Goal: Information Seeking & Learning: Learn about a topic

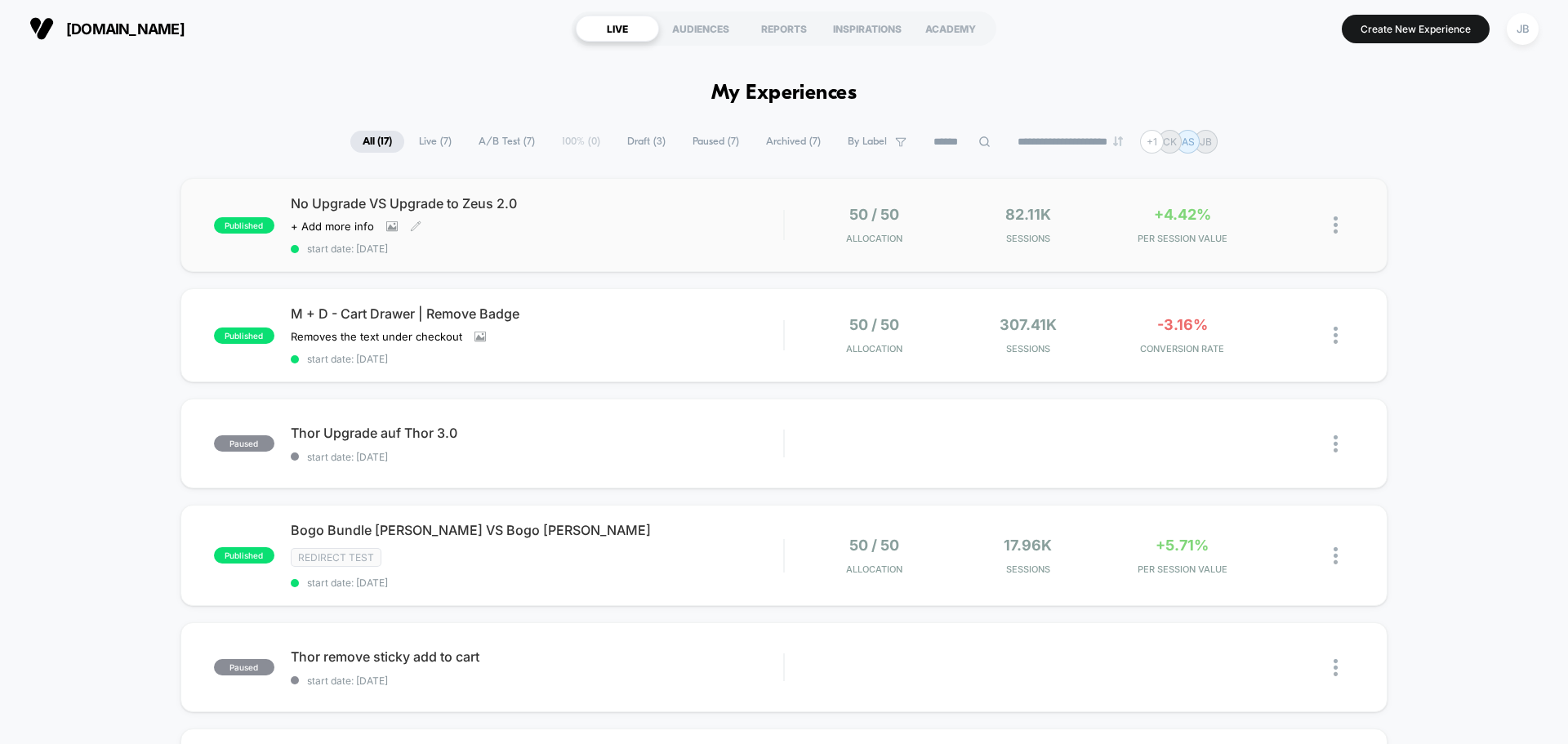
click at [673, 220] on div "No Upgrade VS Upgrade to Zeus 2.0 Click to view images Click to edit experience…" at bounding box center [536, 225] width 492 height 60
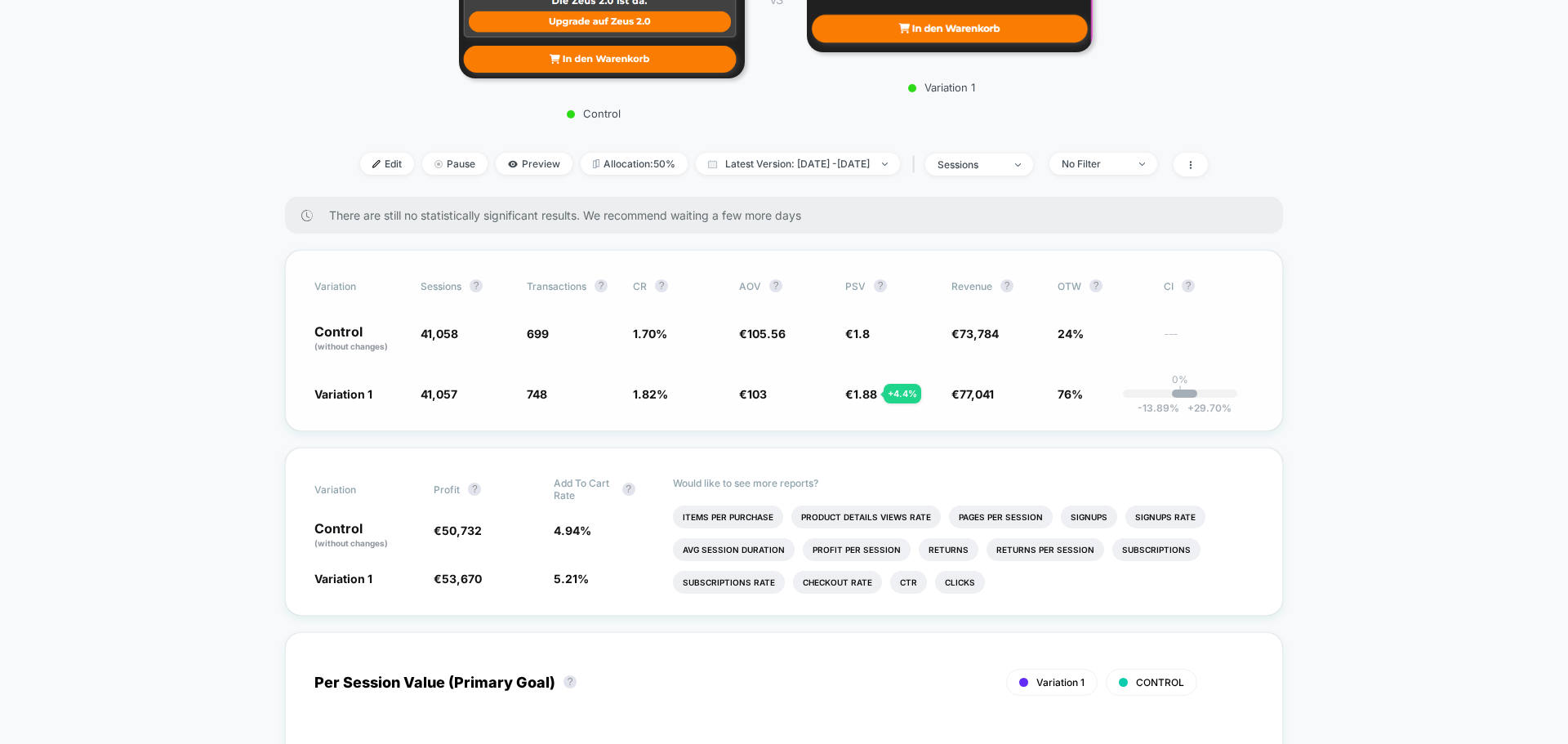
scroll to position [572, 0]
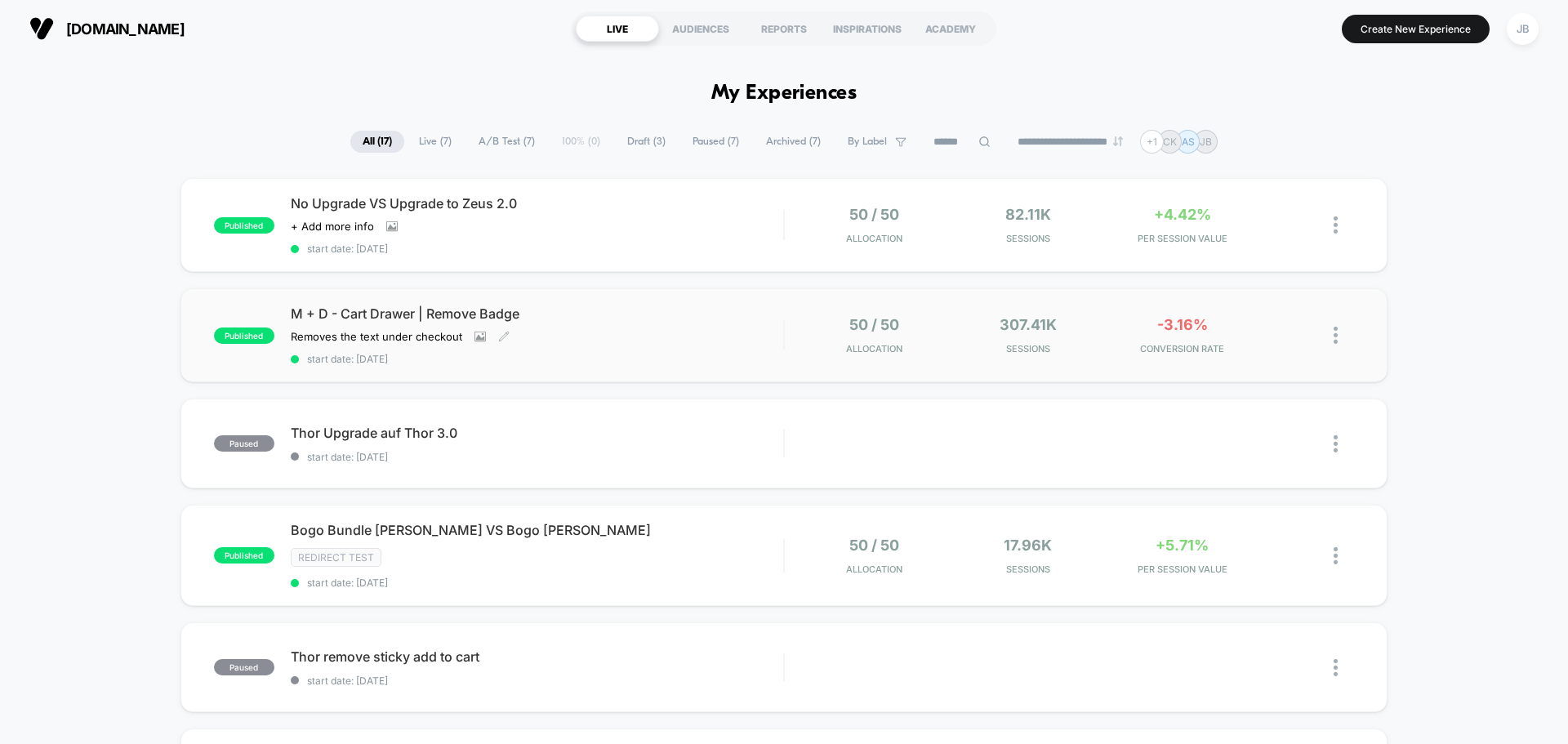
click at [630, 345] on div "M + D - Cart Drawer | Remove Badge Removes the text under checkout Click to vie…" at bounding box center [536, 335] width 492 height 60
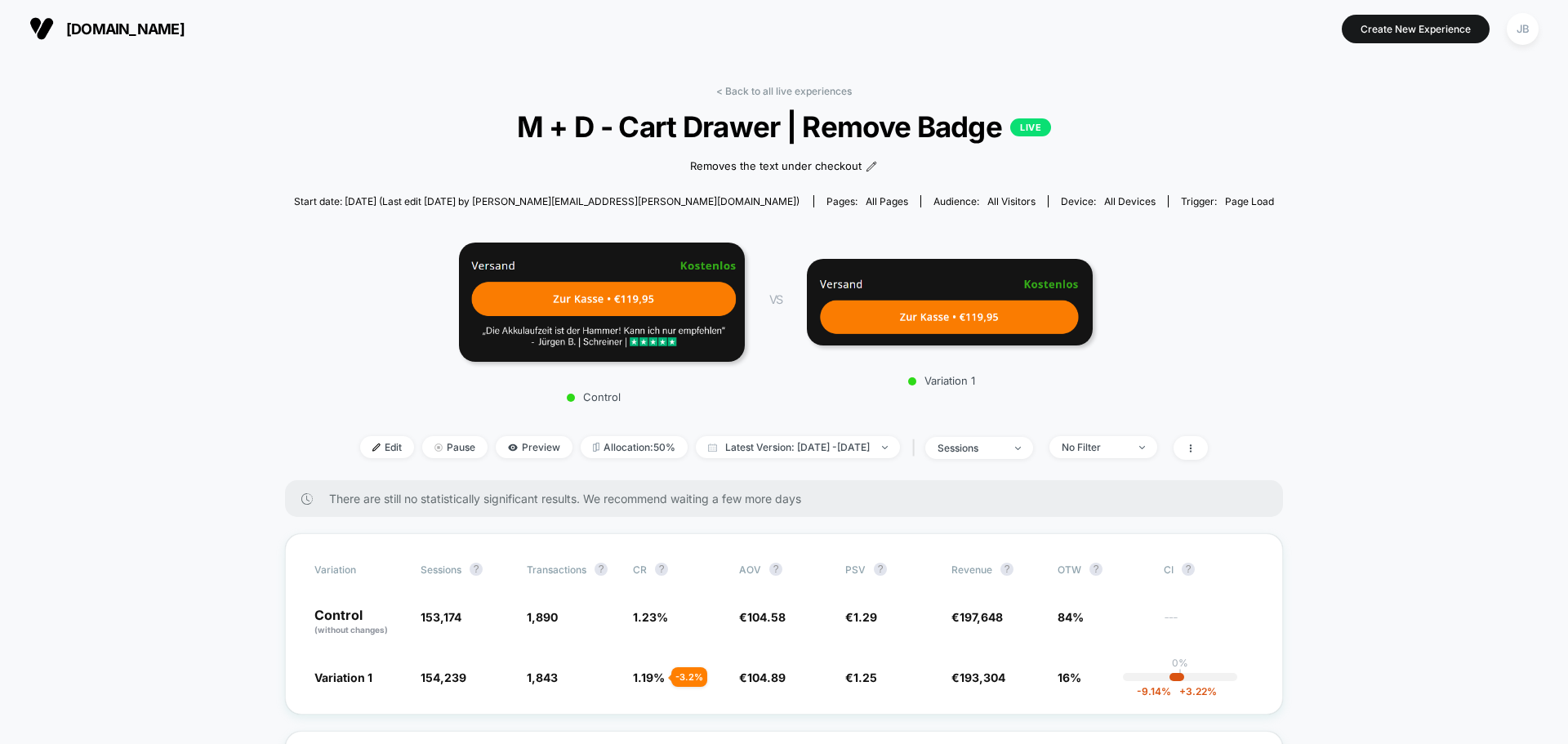
drag, startPoint x: 228, startPoint y: 417, endPoint x: 241, endPoint y: 191, distance: 226.4
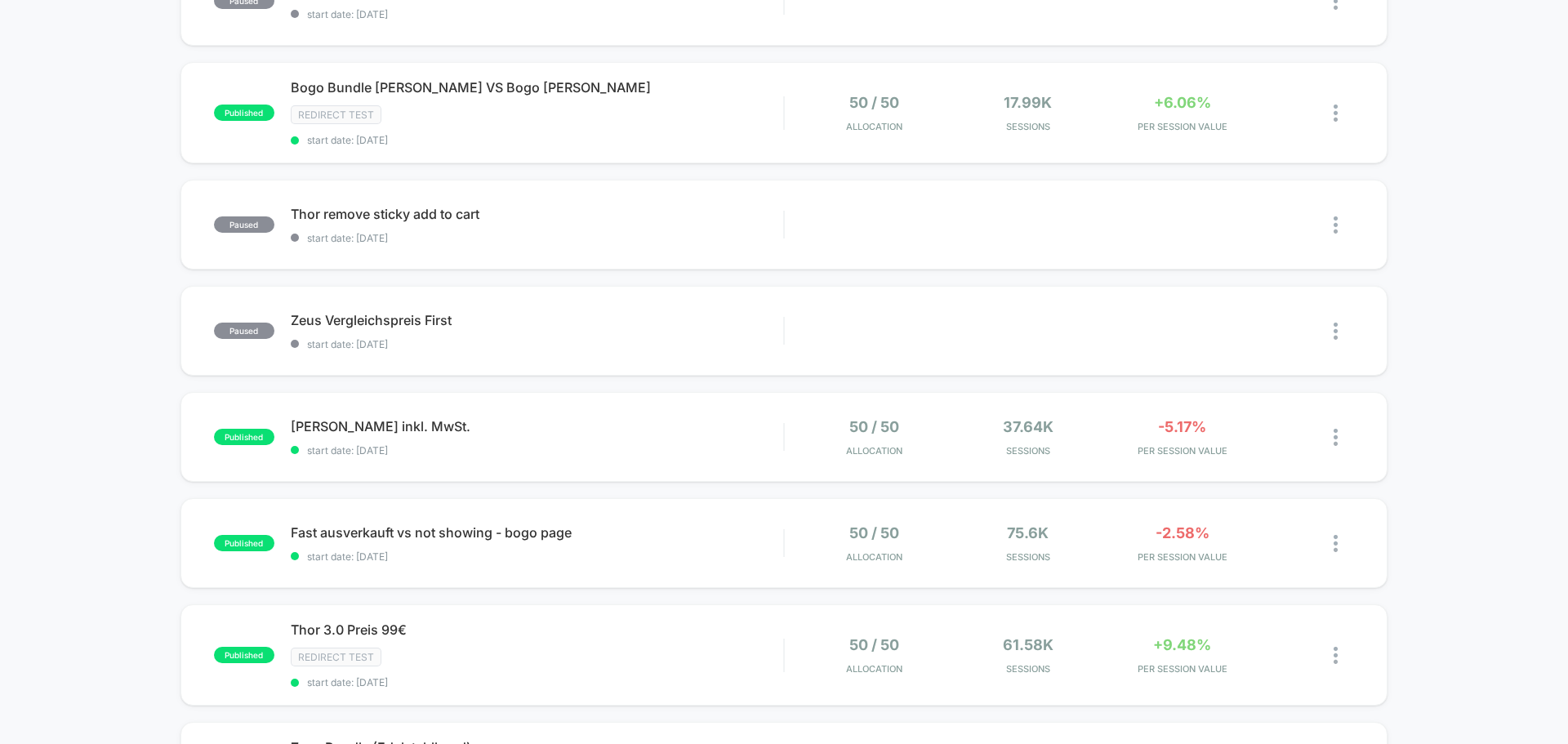
scroll to position [490, 0]
